Goal: Task Accomplishment & Management: Complete application form

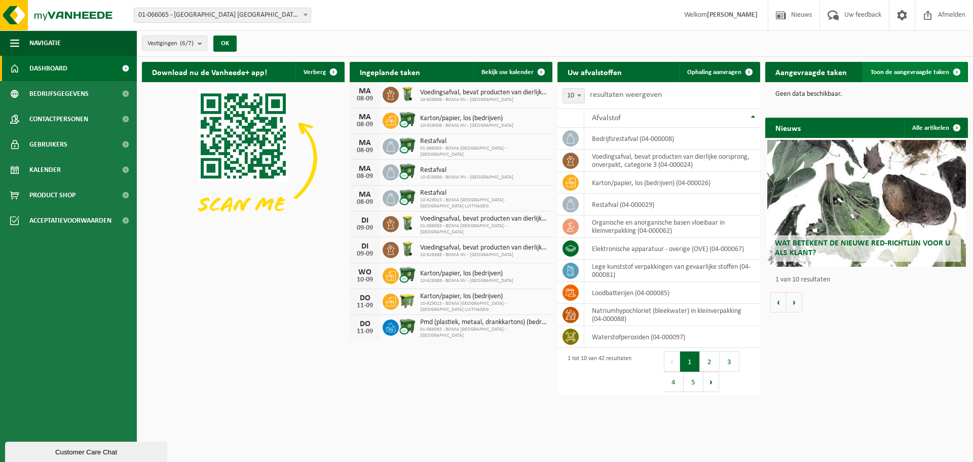
click at [896, 70] on span "Toon de aangevraagde taken" at bounding box center [910, 72] width 79 height 7
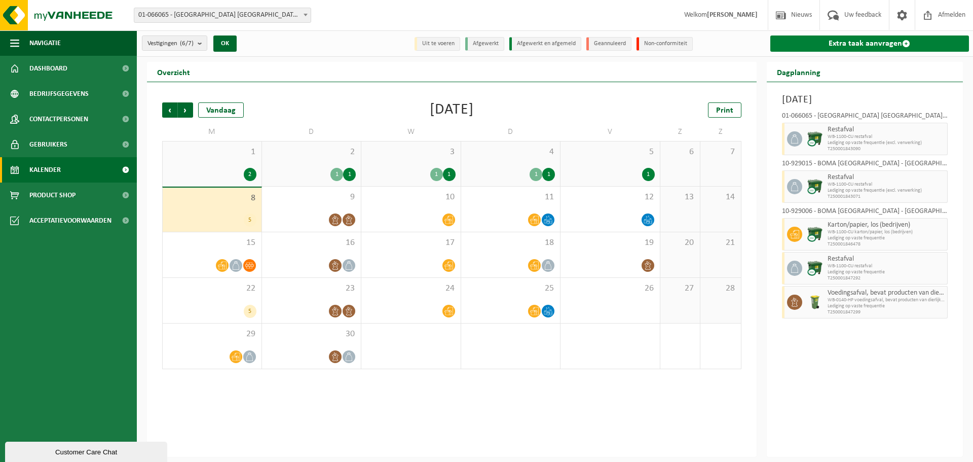
click at [906, 43] on span at bounding box center [906, 44] width 8 height 8
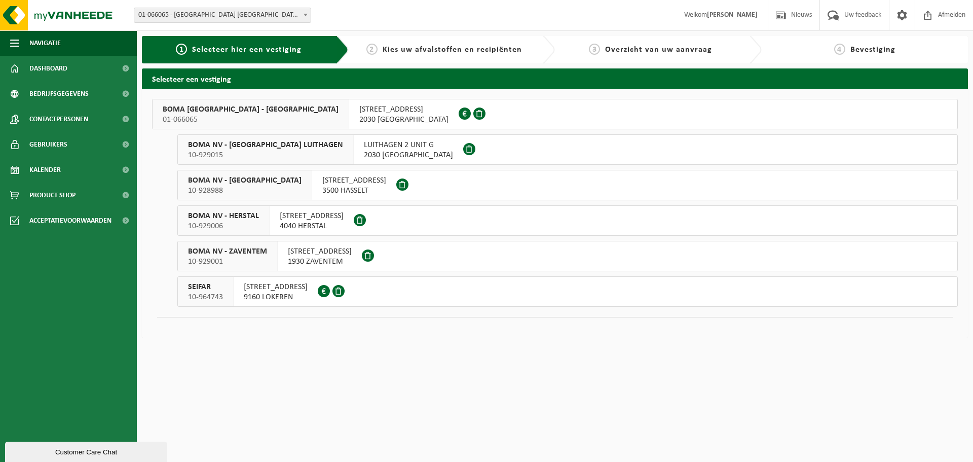
click at [485, 114] on button "BOMA NV - ANTWERPEN NOORDERLAAN 01-066065 NOORDERLAAN 131 2030 ANTWERPEN 0422.0…" at bounding box center [555, 114] width 806 height 30
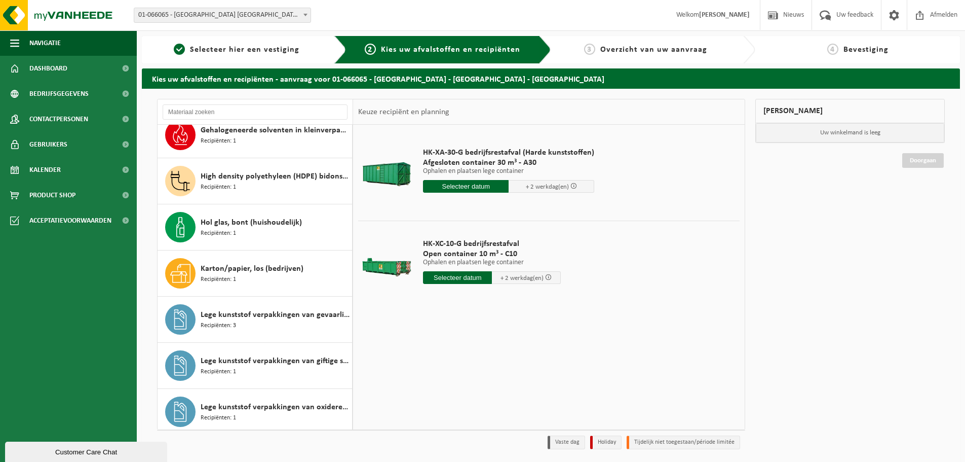
scroll to position [152, 0]
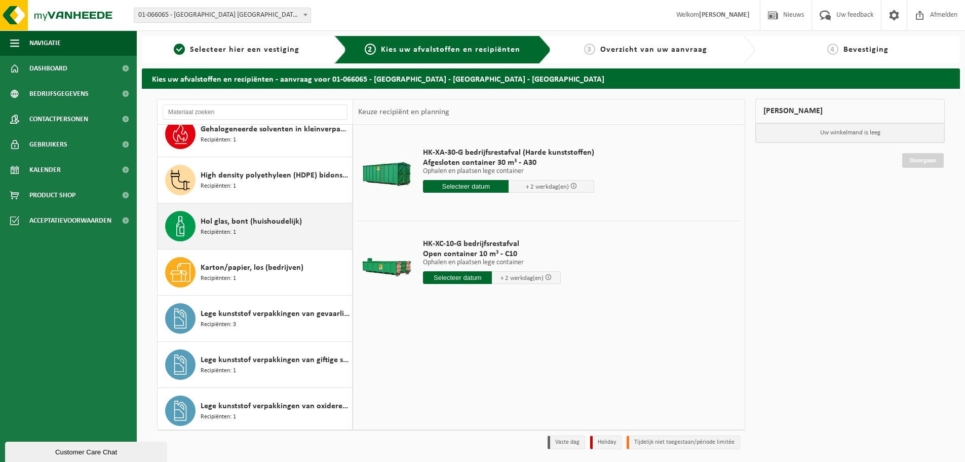
click at [302, 235] on div "Hol glas, bont (huishoudelijk) Recipiënten: 1" at bounding box center [275, 226] width 149 height 30
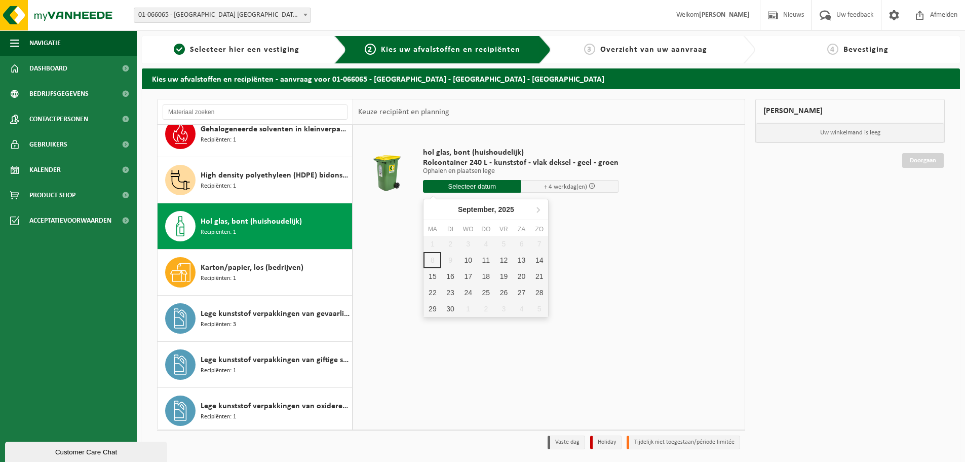
click at [482, 189] on input "text" at bounding box center [472, 186] width 98 height 13
click at [467, 260] on div "10" at bounding box center [469, 260] width 18 height 16
type input "Van 2025-09-10"
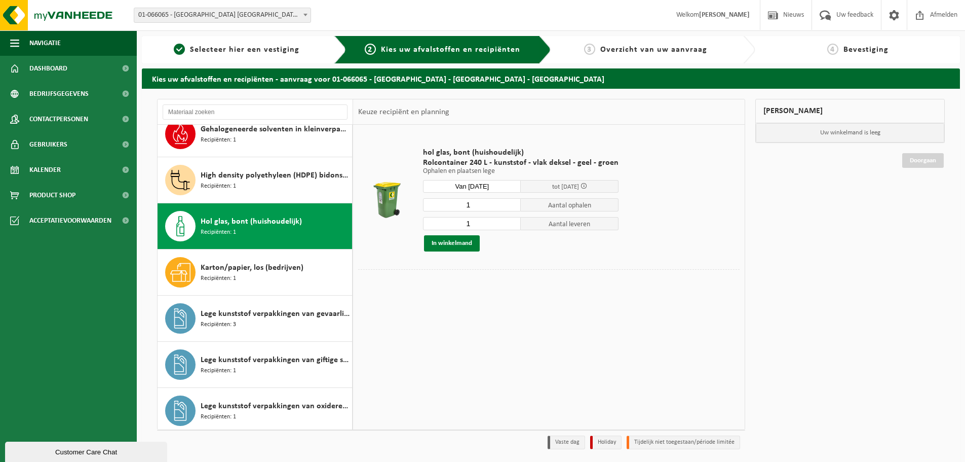
click at [472, 247] on button "In winkelmand" at bounding box center [452, 243] width 56 height 16
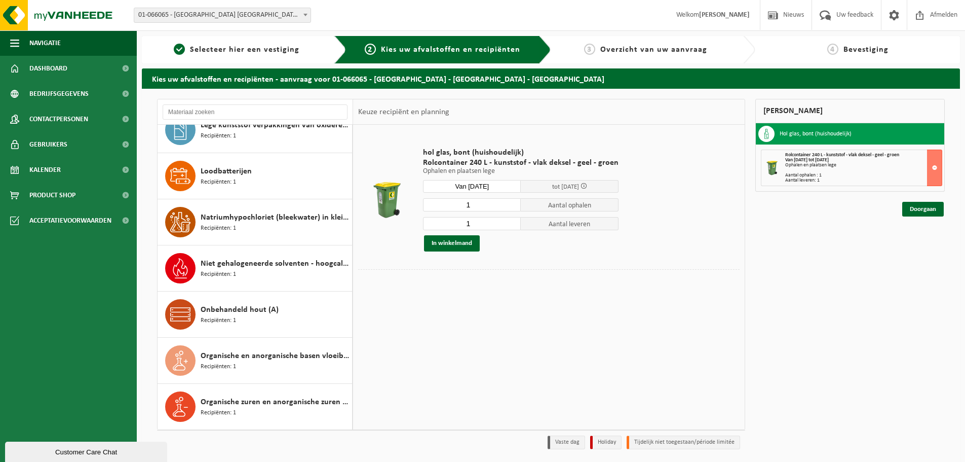
scroll to position [456, 0]
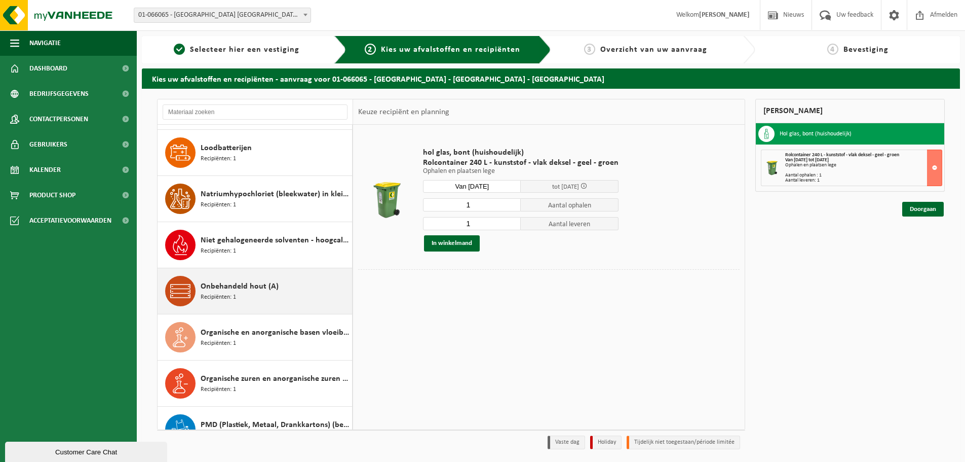
click at [303, 285] on div "Onbehandeld hout (A) Recipiënten: 1" at bounding box center [275, 291] width 149 height 30
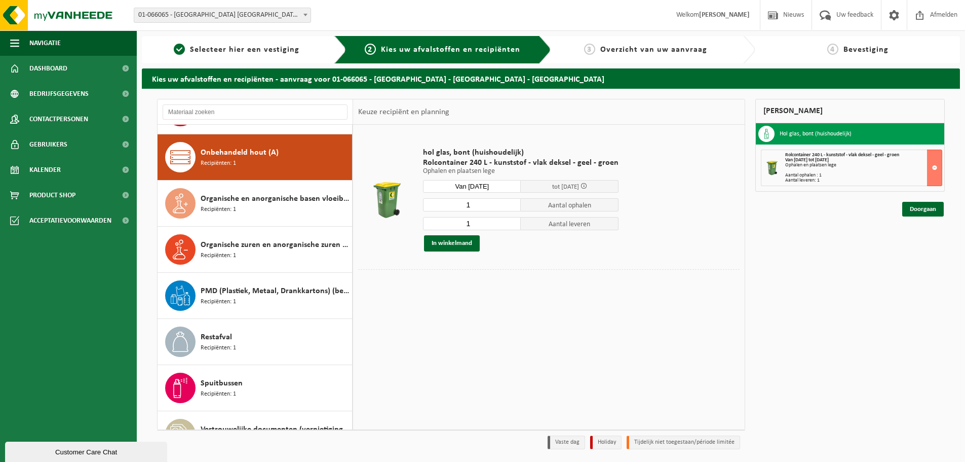
scroll to position [600, 0]
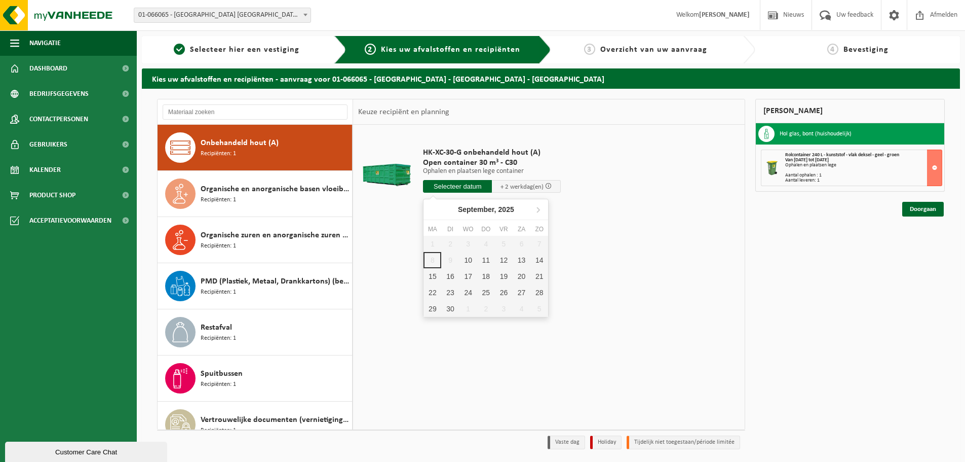
click at [465, 188] on input "text" at bounding box center [457, 186] width 69 height 13
click at [467, 255] on div "10" at bounding box center [469, 260] width 18 height 16
type input "Van 2025-09-10"
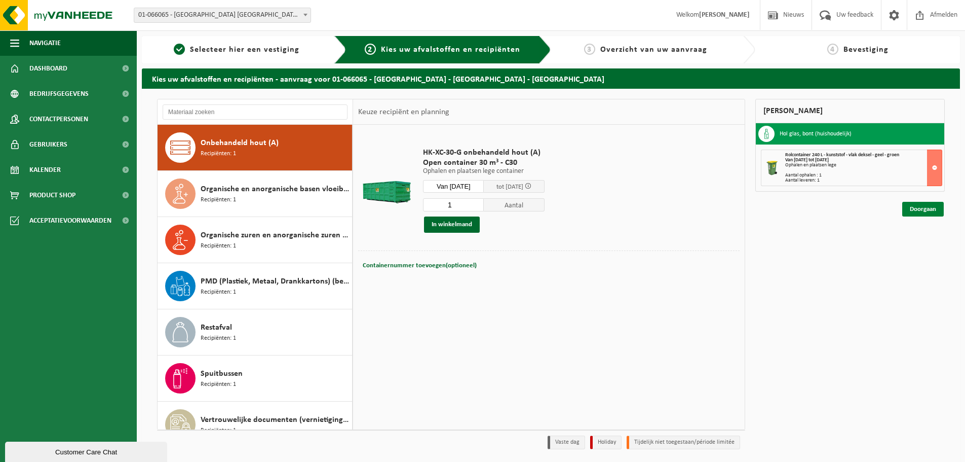
click at [924, 210] on link "Doorgaan" at bounding box center [924, 209] width 42 height 15
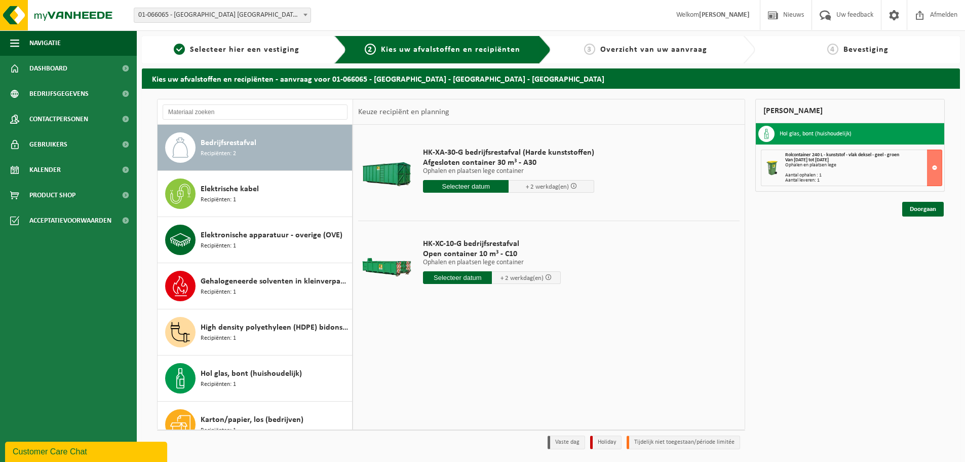
click at [478, 186] on input "text" at bounding box center [466, 186] width 86 height 13
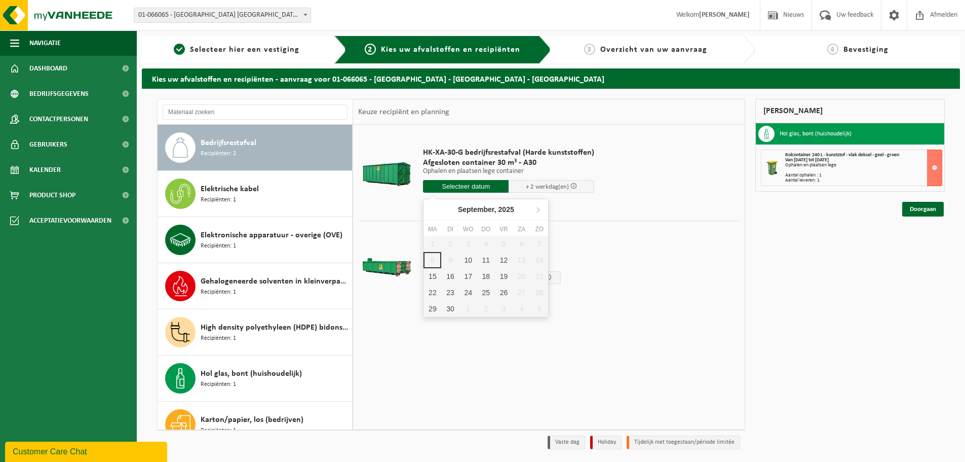
click at [648, 255] on td "HK-XC-10-G bedrijfsrestafval Open container 10 m³ - C10 Ophalen en plaatsen leg…" at bounding box center [578, 263] width 324 height 86
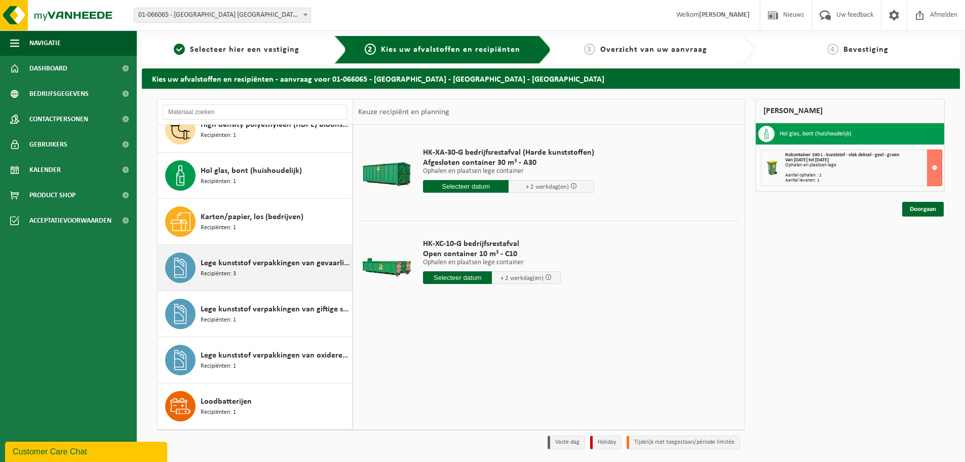
scroll to position [253, 0]
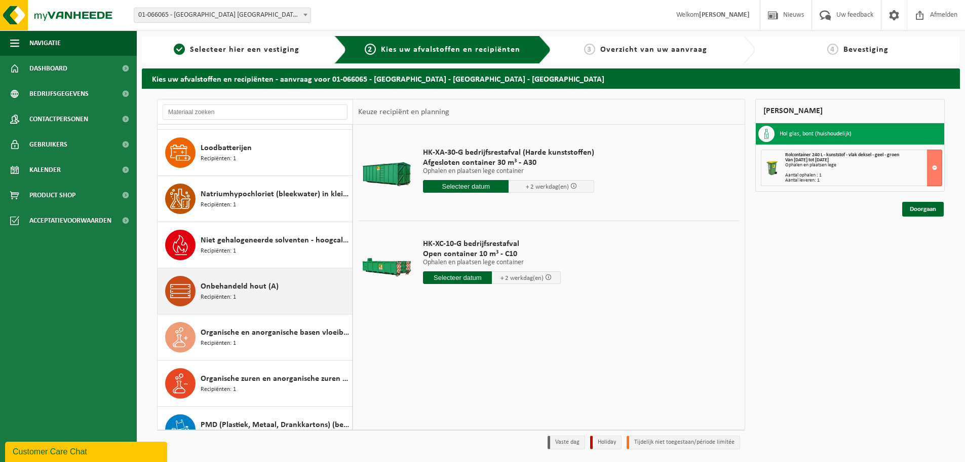
click at [302, 291] on div "Onbehandeld hout (A) Recipiënten: 1" at bounding box center [275, 291] width 149 height 30
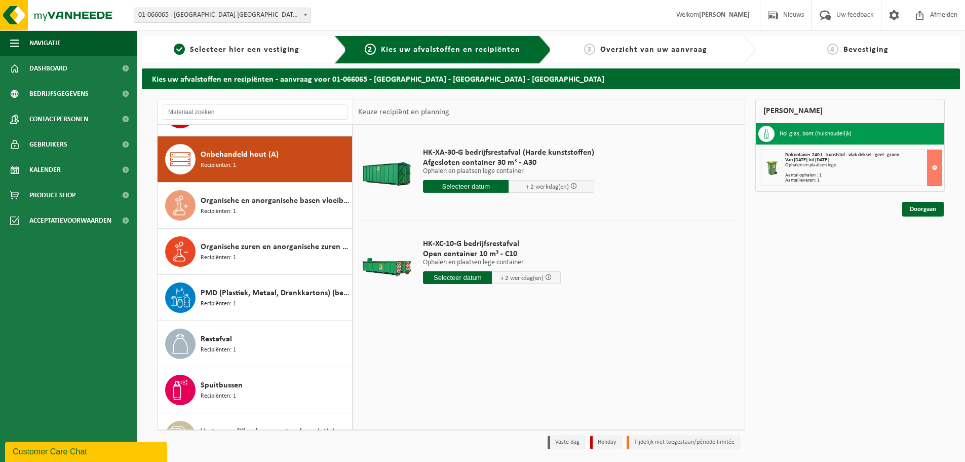
scroll to position [600, 0]
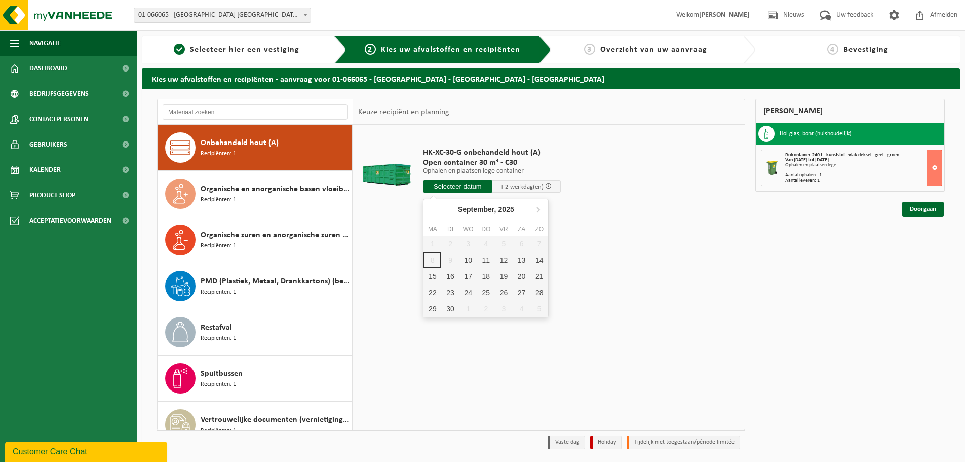
click at [454, 180] on input "text" at bounding box center [457, 186] width 69 height 13
click at [471, 259] on div "10" at bounding box center [469, 260] width 18 height 16
type input "Van 2025-09-10"
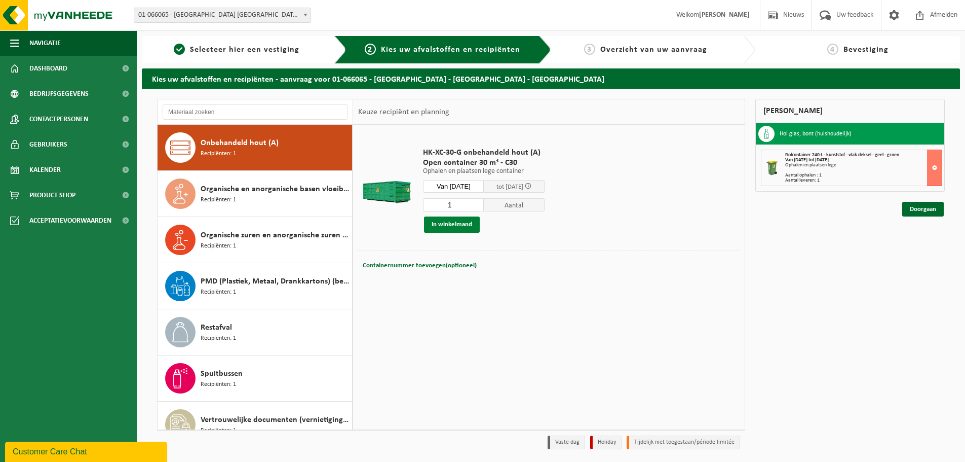
click at [466, 226] on button "In winkelmand" at bounding box center [452, 224] width 56 height 16
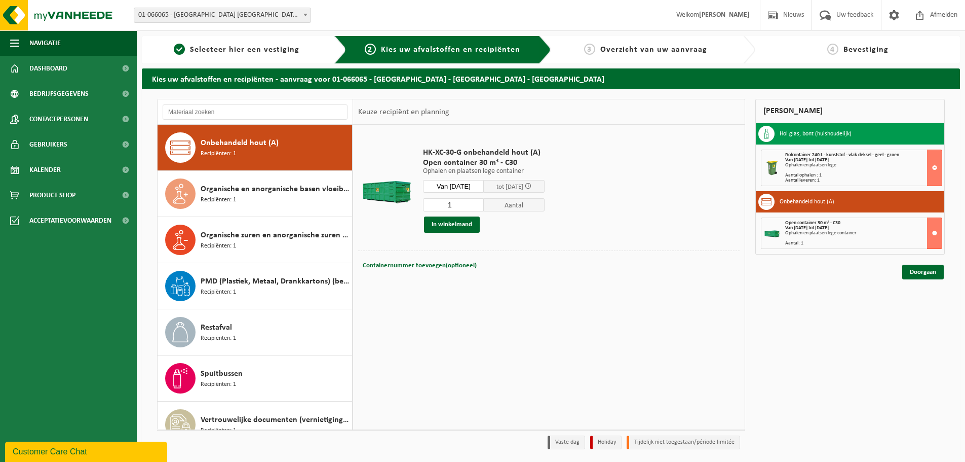
click at [922, 279] on div "Mijn winkelmand Hol glas, bont (huishoudelijk) Rolcontainer 240 L - kunststof -…" at bounding box center [851, 276] width 200 height 355
click at [922, 273] on link "Doorgaan" at bounding box center [924, 272] width 42 height 15
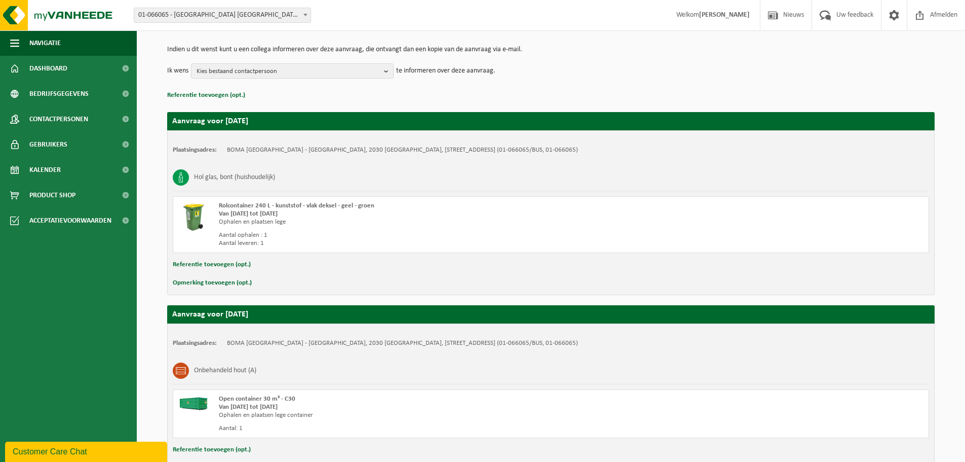
scroll to position [166, 0]
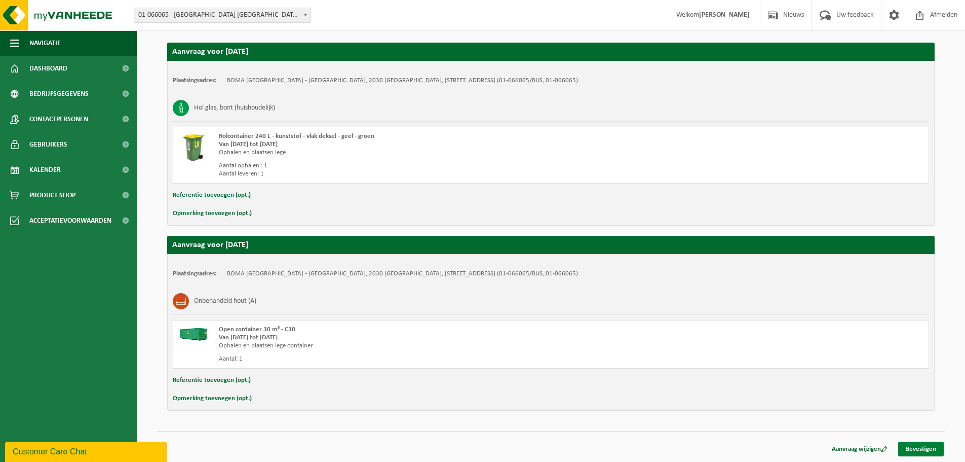
click at [936, 447] on link "Bevestigen" at bounding box center [922, 448] width 46 height 15
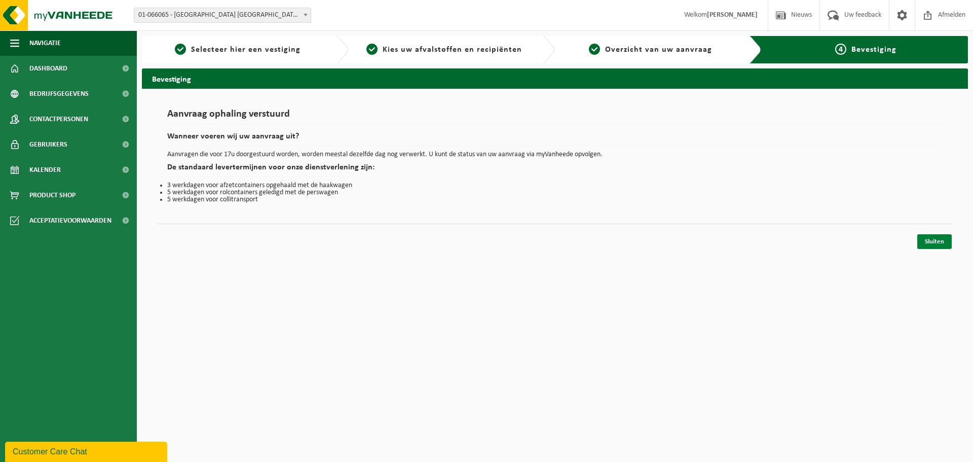
click at [939, 240] on link "Sluiten" at bounding box center [934, 241] width 34 height 15
